Goal: Information Seeking & Learning: Learn about a topic

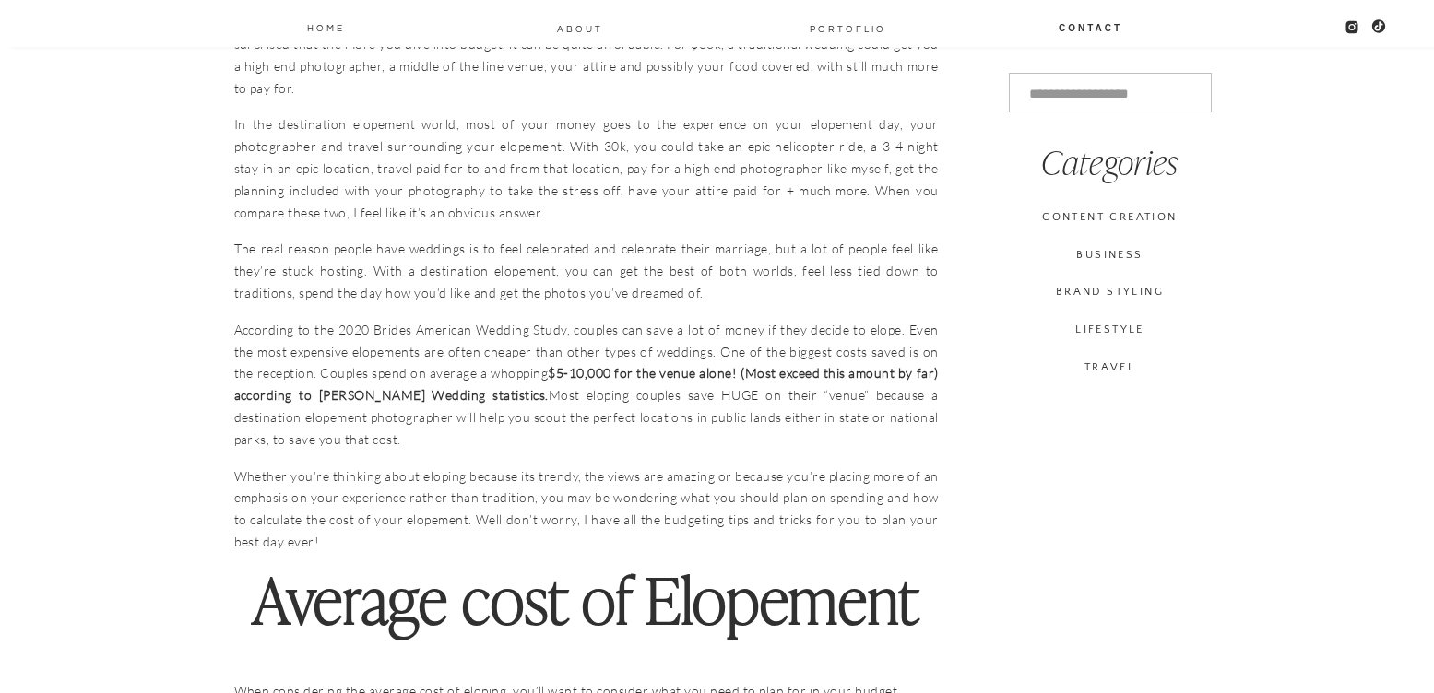
scroll to position [1474, 0]
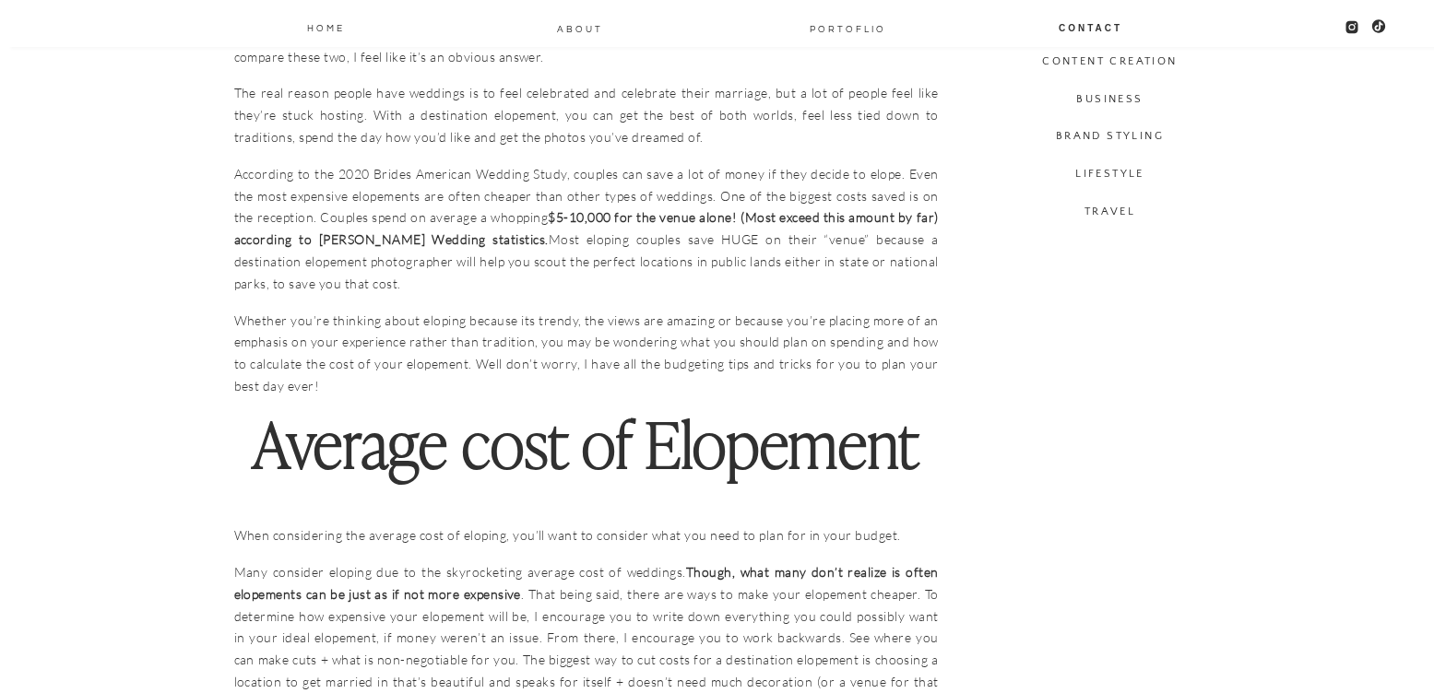
click at [894, 503] on p "When considering the average cost of eloping, you’ll want to consider what you …" at bounding box center [586, 525] width 705 height 44
drag, startPoint x: 322, startPoint y: 519, endPoint x: 538, endPoint y: 520, distance: 215.8
click at [538, 520] on p "When considering the average cost of eloping, you’ll want to consider what you …" at bounding box center [586, 525] width 705 height 44
drag, startPoint x: 448, startPoint y: 513, endPoint x: 709, endPoint y: 525, distance: 261.2
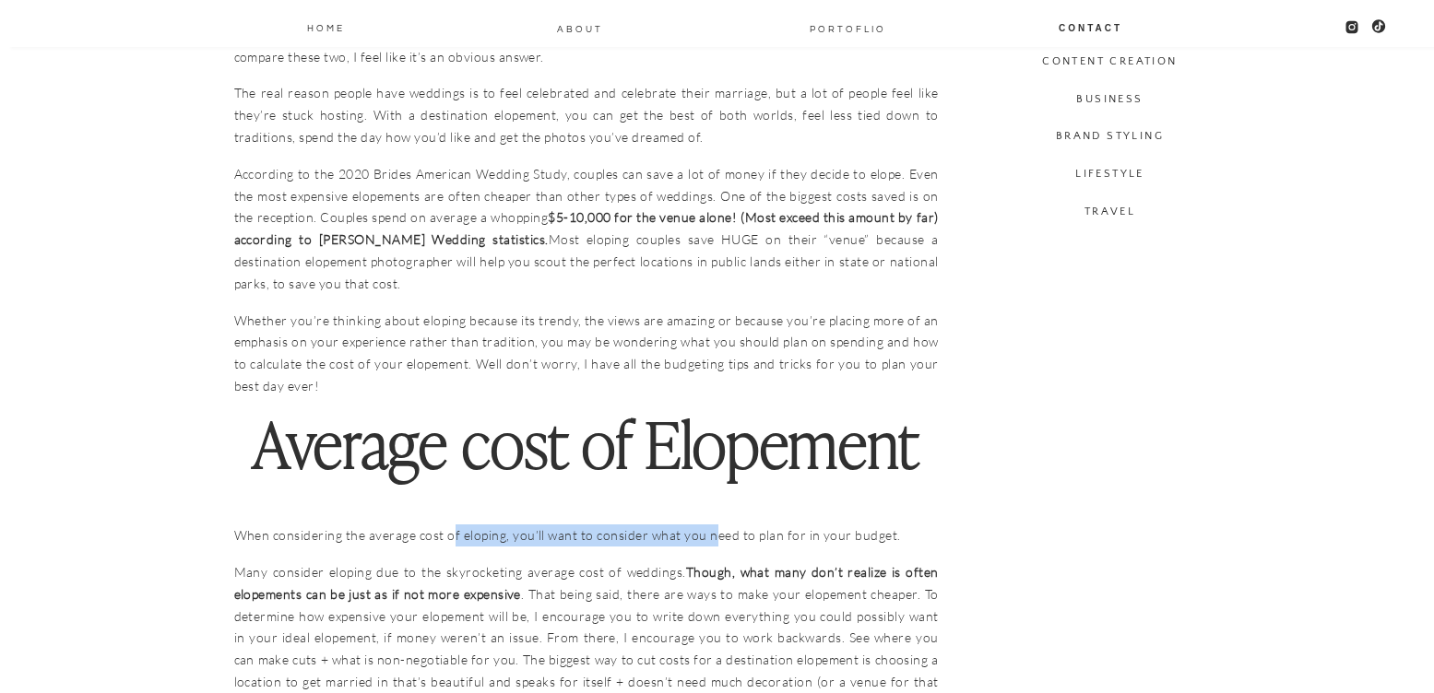
click at [709, 525] on p "When considering the average cost of eloping, you’ll want to consider what you …" at bounding box center [586, 525] width 705 height 44
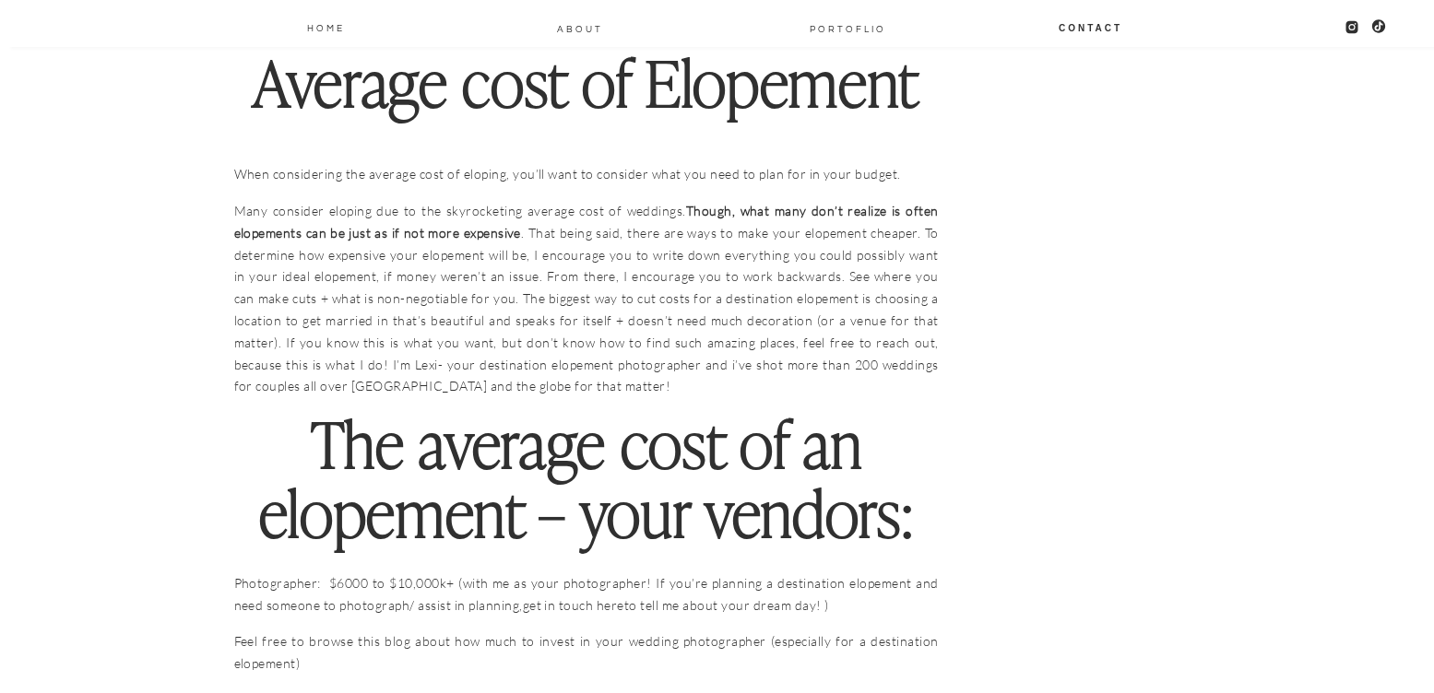
scroll to position [1842, 0]
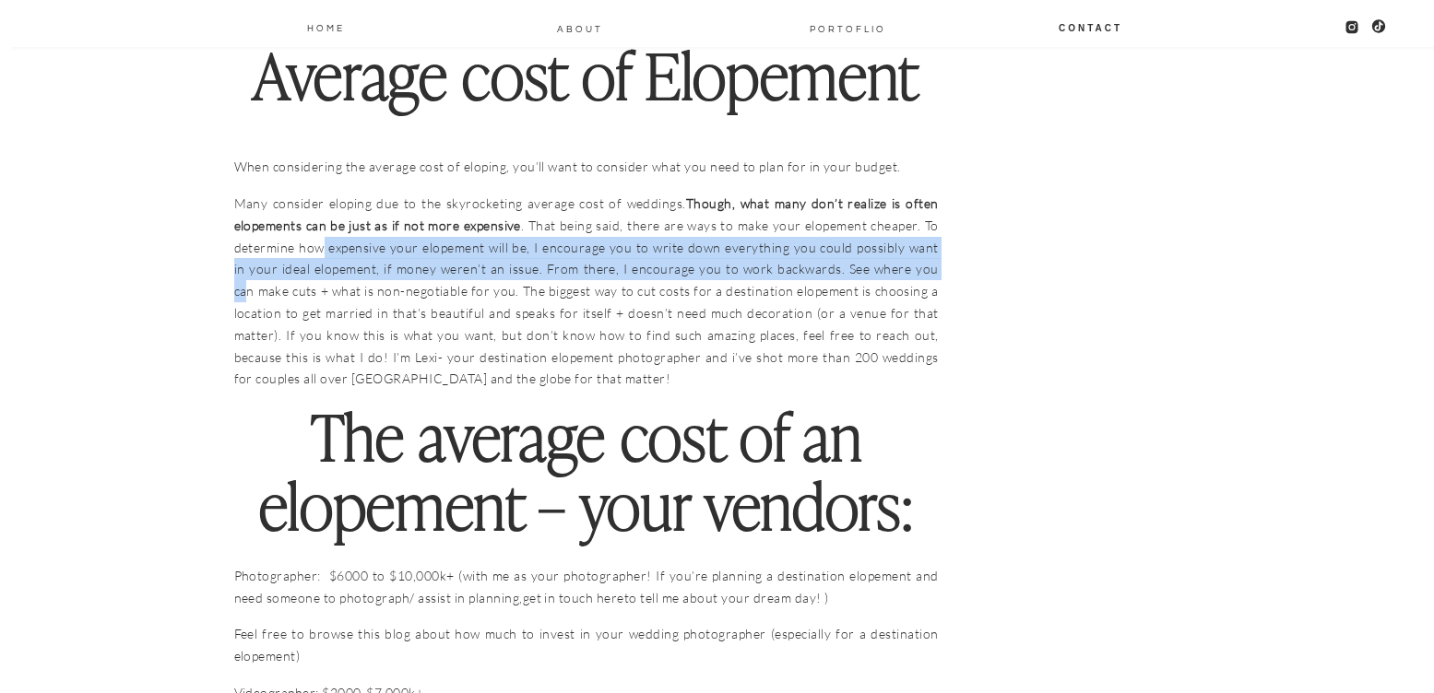
drag, startPoint x: 327, startPoint y: 225, endPoint x: 930, endPoint y: 252, distance: 603.7
click at [930, 252] on p "Many consider eloping due to the skyrocketing average cost of weddings. Though,…" at bounding box center [586, 291] width 705 height 197
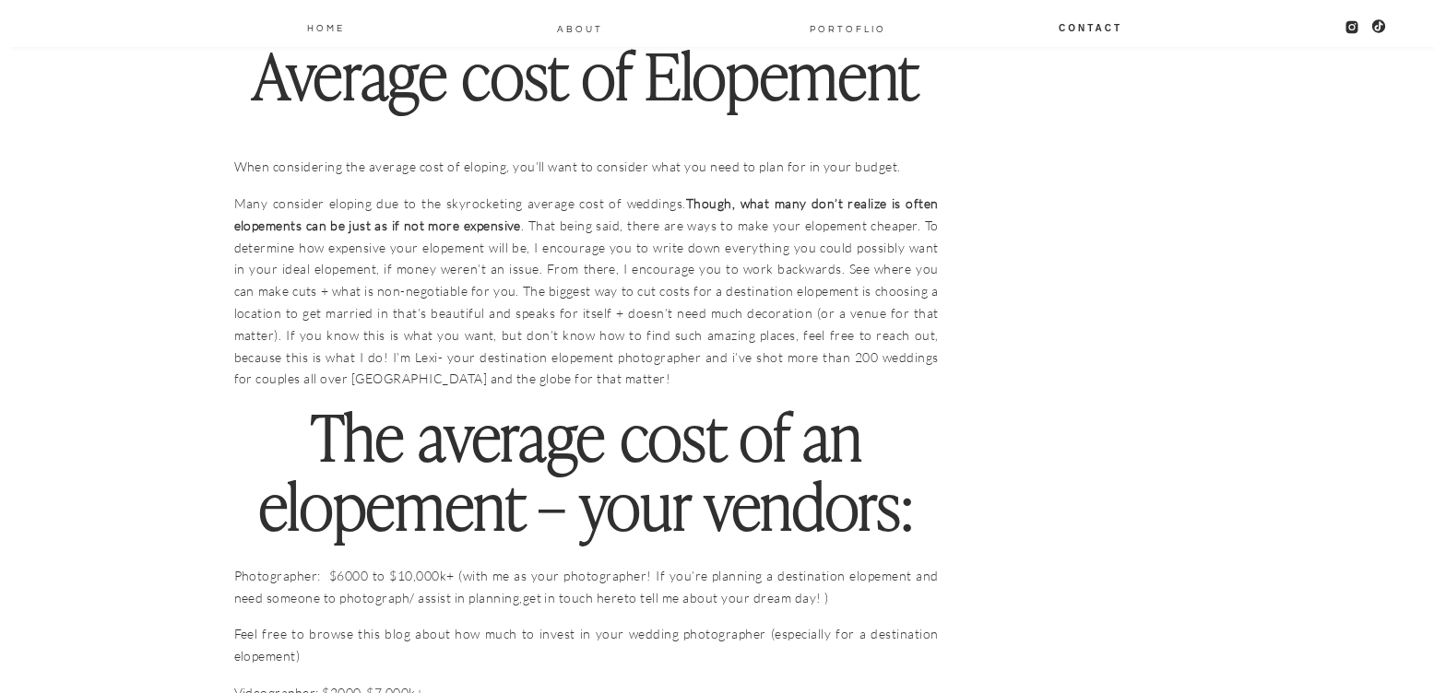
click at [708, 305] on p "Many consider eloping due to the skyrocketing average cost of weddings. Though,…" at bounding box center [586, 291] width 705 height 197
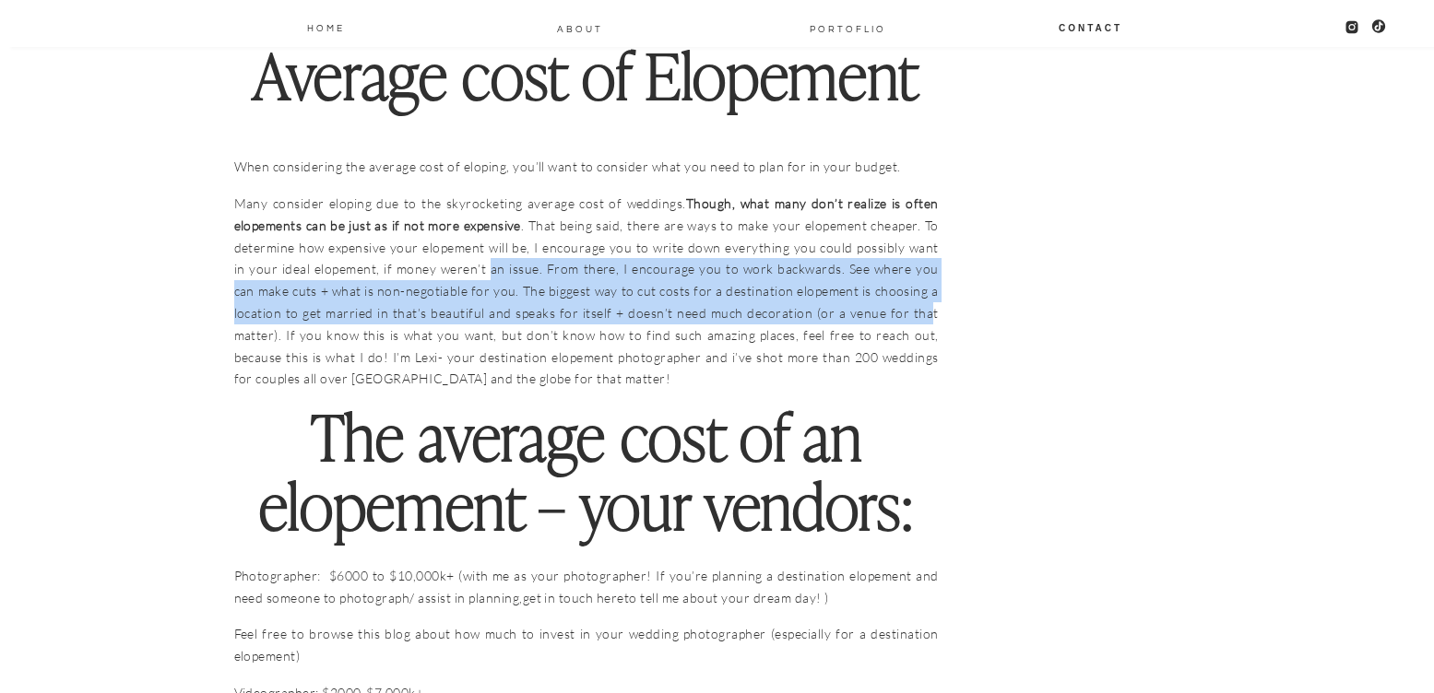
drag, startPoint x: 475, startPoint y: 256, endPoint x: 973, endPoint y: 327, distance: 503.0
click at [934, 302] on p "Many consider eloping due to the skyrocketing average cost of weddings. Though,…" at bounding box center [586, 291] width 705 height 197
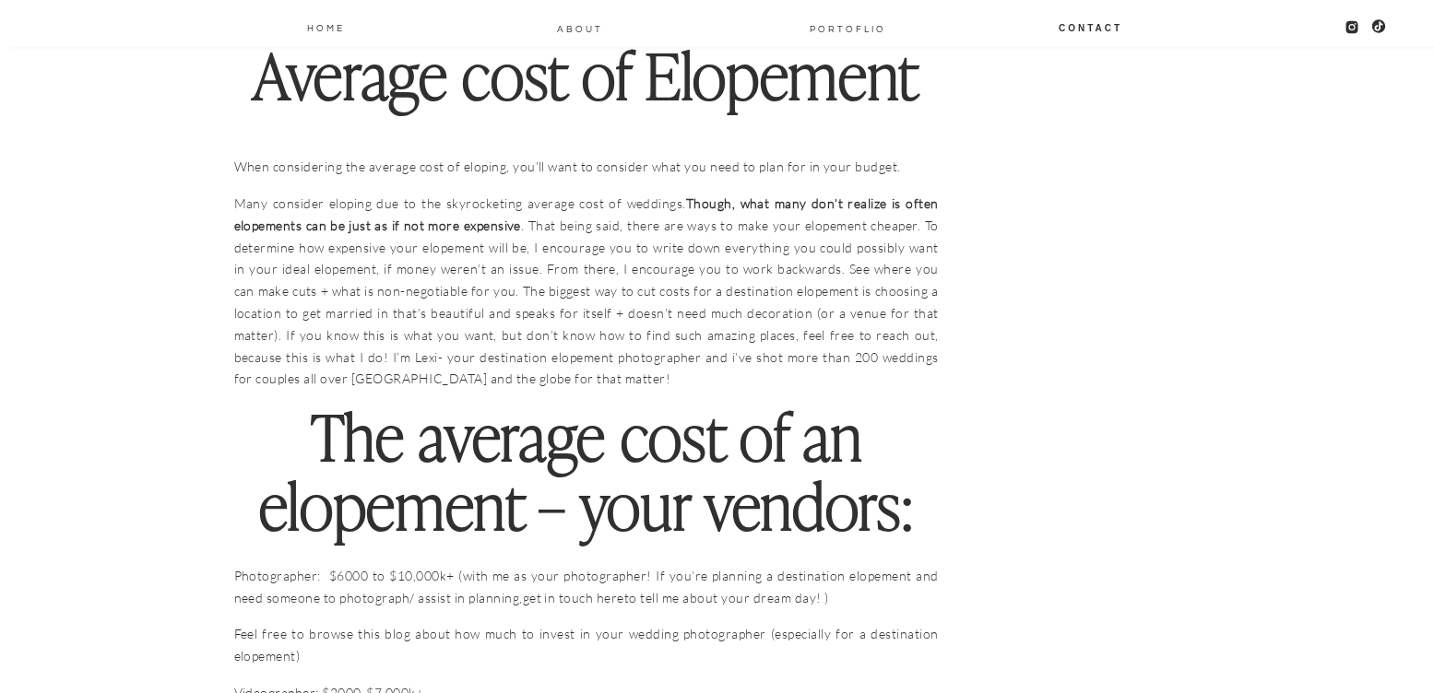
drag, startPoint x: 314, startPoint y: 287, endPoint x: 944, endPoint y: 388, distance: 638.8
click at [724, 290] on p "Many consider eloping due to the skyrocketing average cost of weddings. Though,…" at bounding box center [586, 291] width 705 height 197
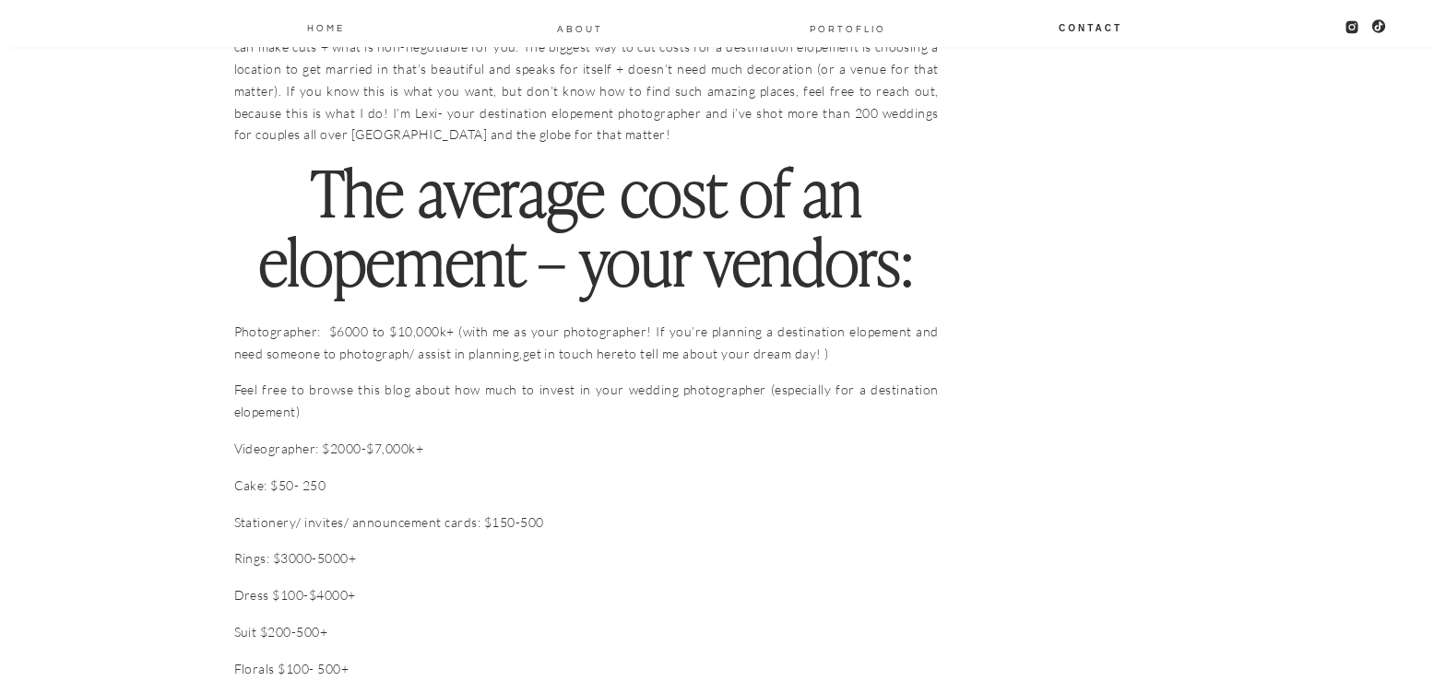
scroll to position [2119, 0]
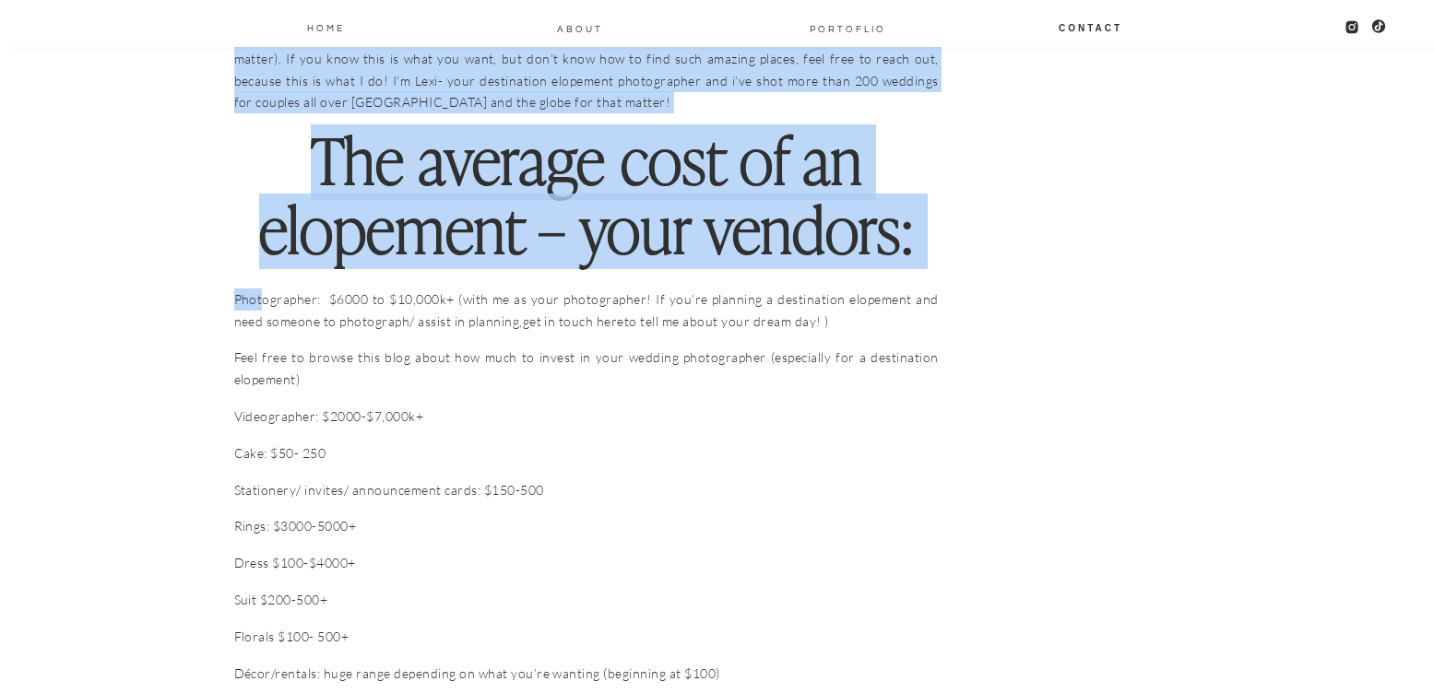
drag, startPoint x: 265, startPoint y: 288, endPoint x: 1001, endPoint y: 275, distance: 736.0
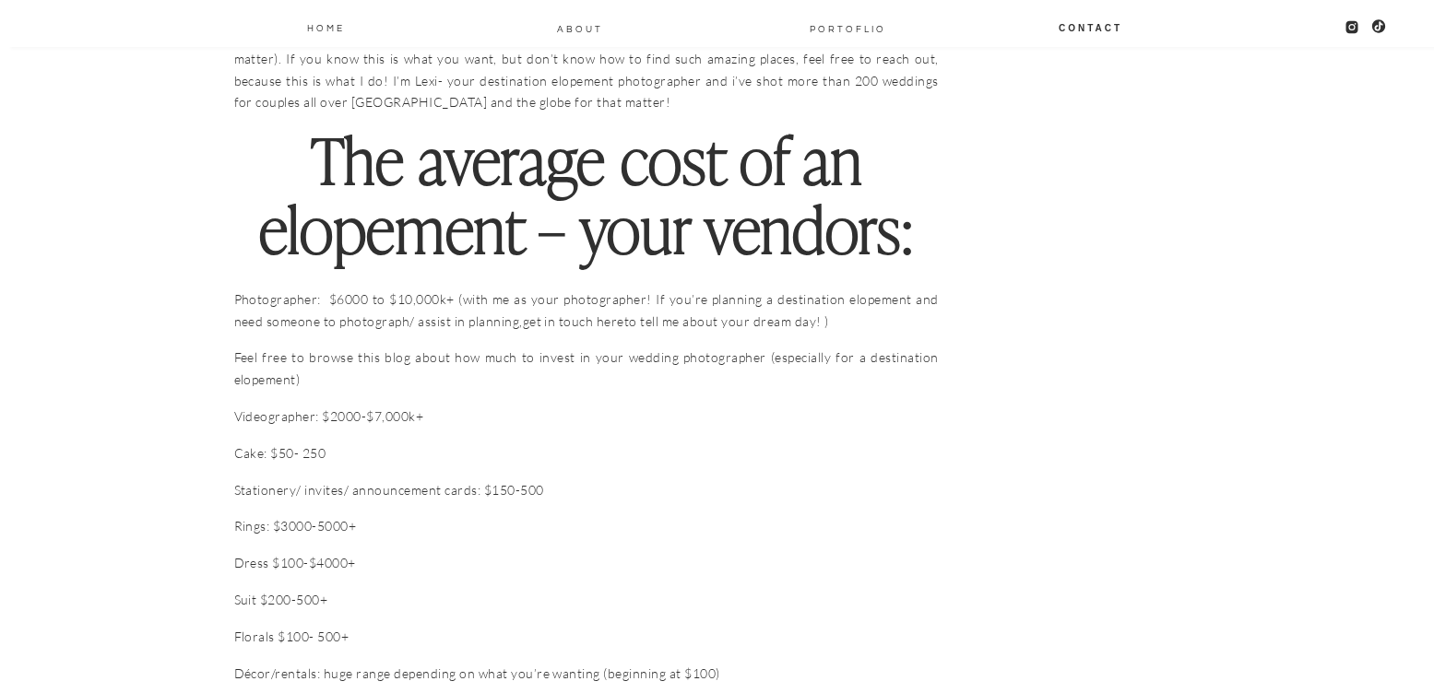
click at [909, 305] on p "Photographer: $6000 to $10,000k+ (with me as your photographer! If you’re plann…" at bounding box center [586, 311] width 705 height 44
drag, startPoint x: 871, startPoint y: 302, endPoint x: 274, endPoint y: 293, distance: 597.6
click at [274, 292] on p "Photographer: $6000 to $10,000k+ (with me as your photographer! If you’re plann…" at bounding box center [586, 311] width 705 height 44
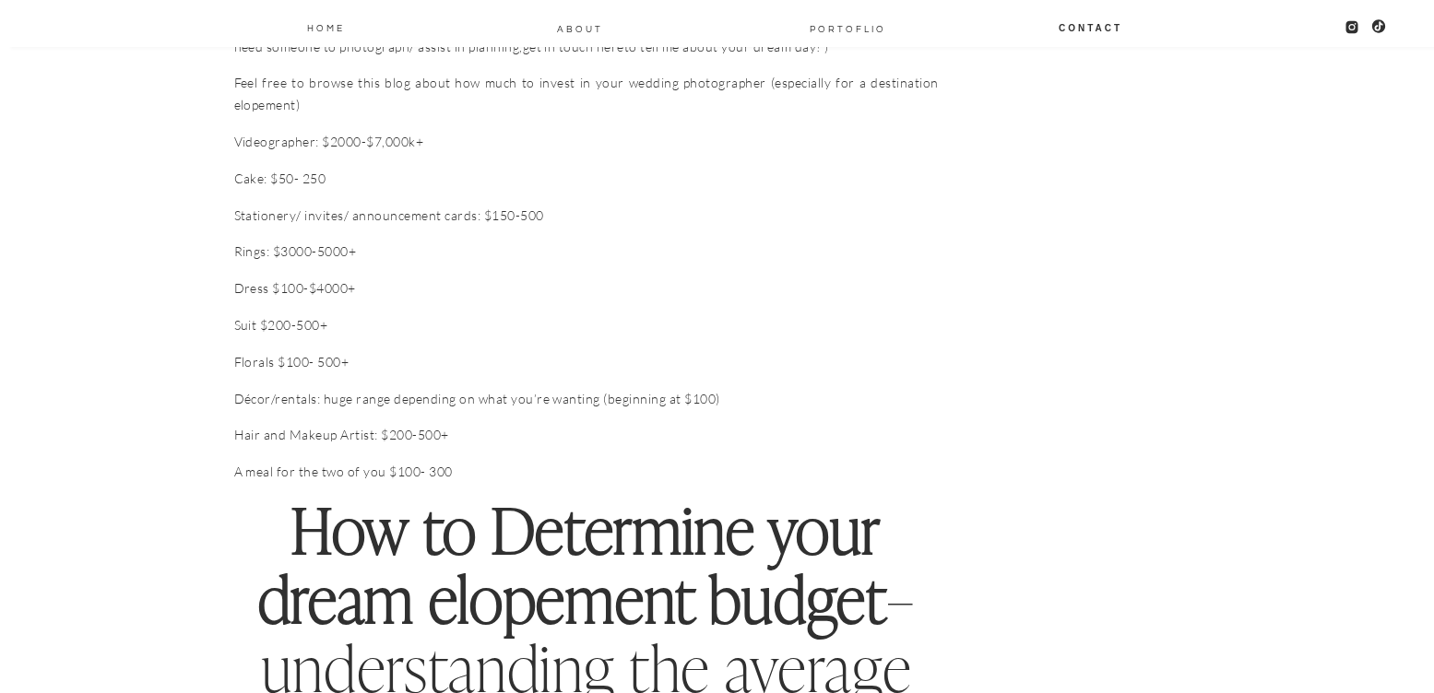
scroll to position [2396, 0]
